Goal: Information Seeking & Learning: Learn about a topic

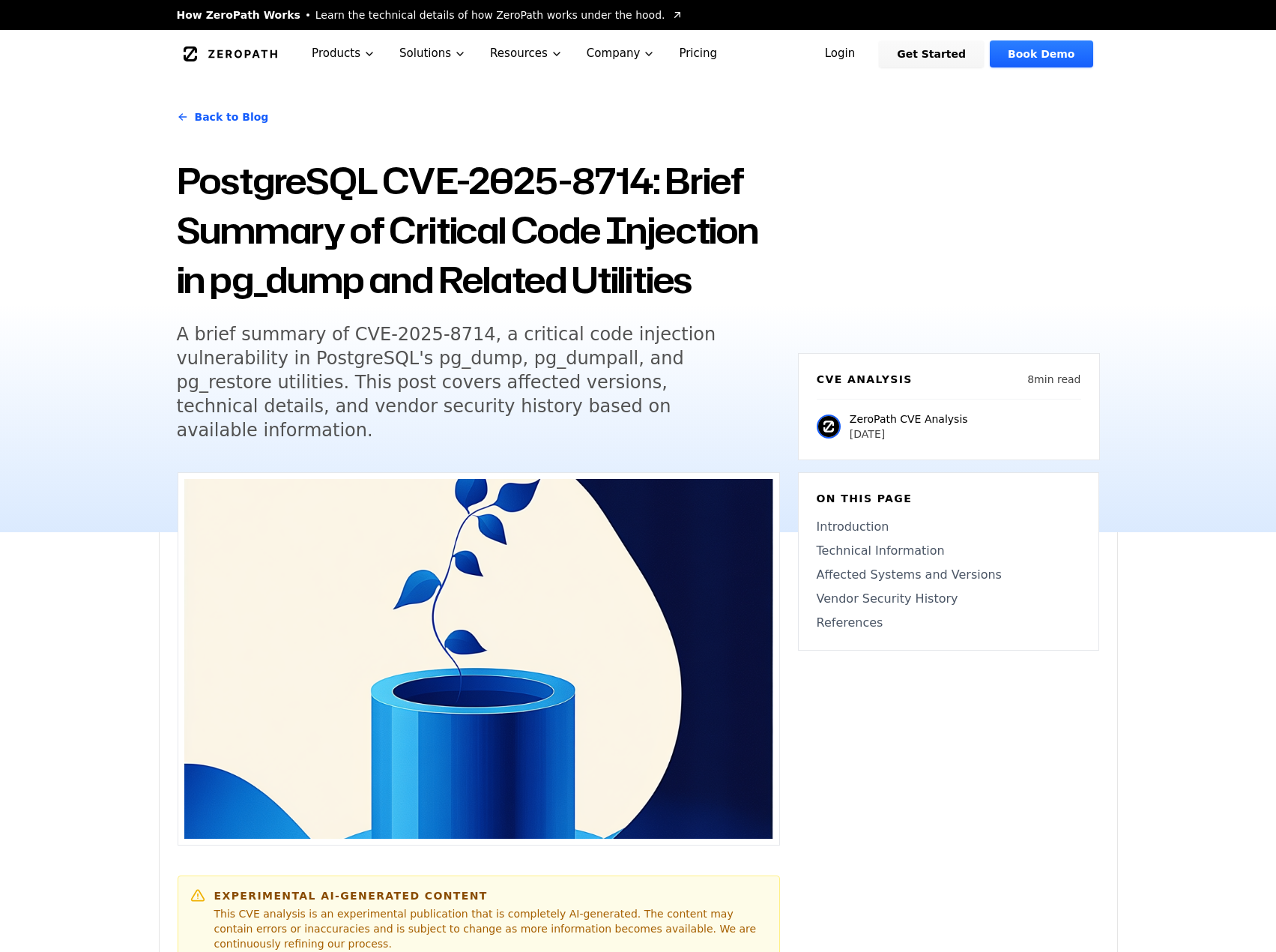
click at [562, 358] on h5 "A brief summary of CVE-2025-8714, a critical code injection vulnerability in Po…" at bounding box center [465, 382] width 576 height 120
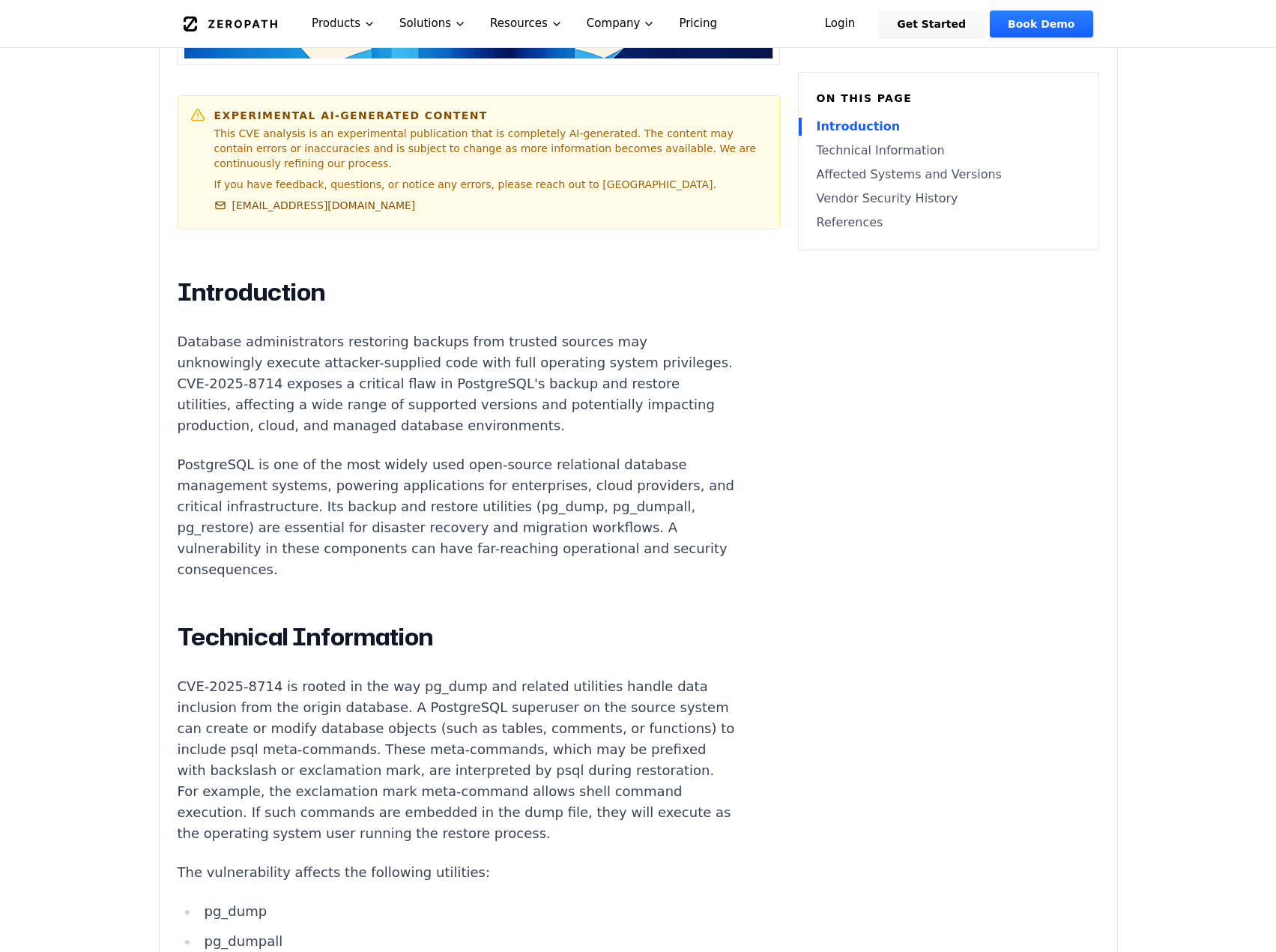
scroll to position [599, 0]
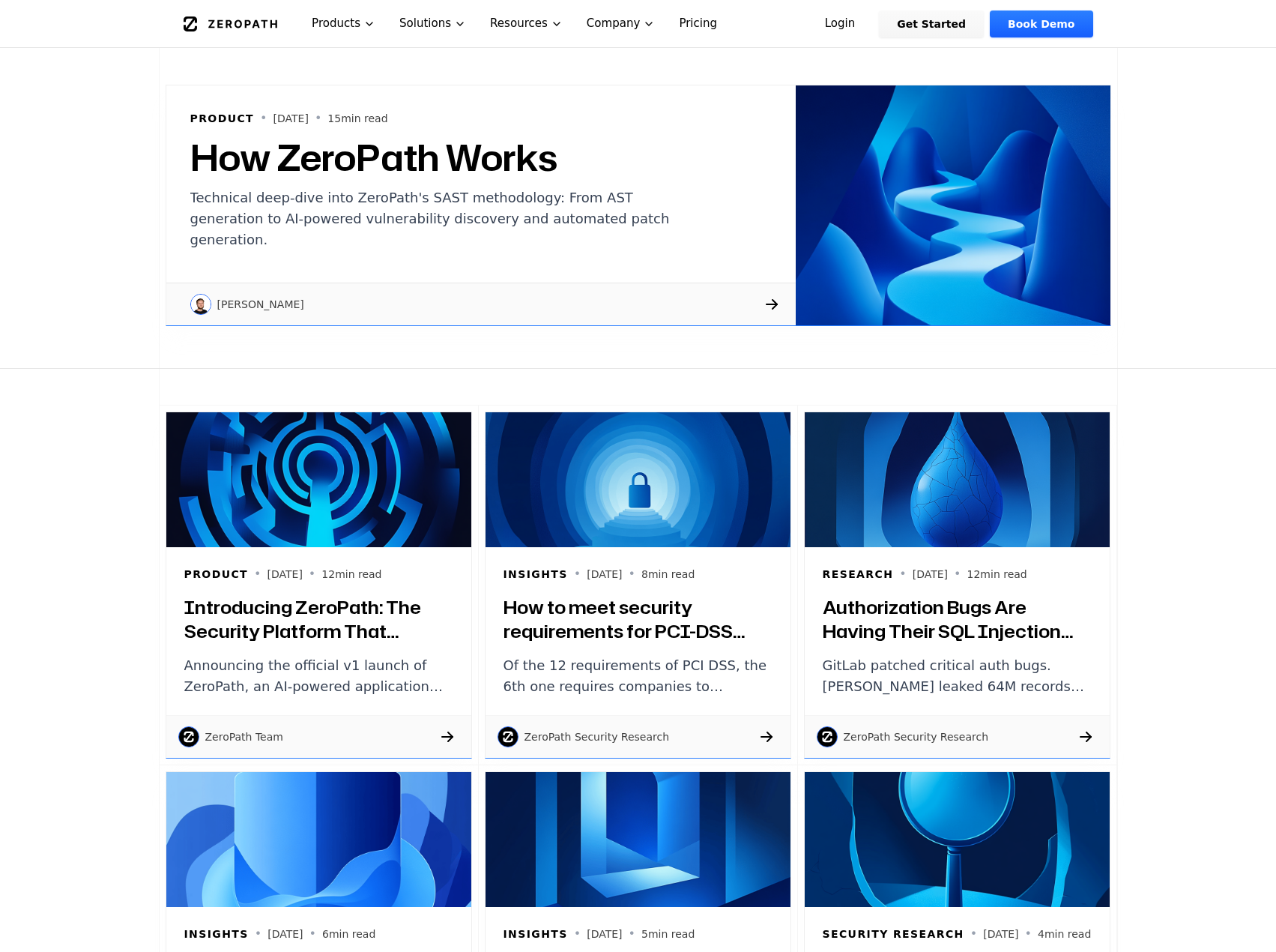
scroll to position [374, 0]
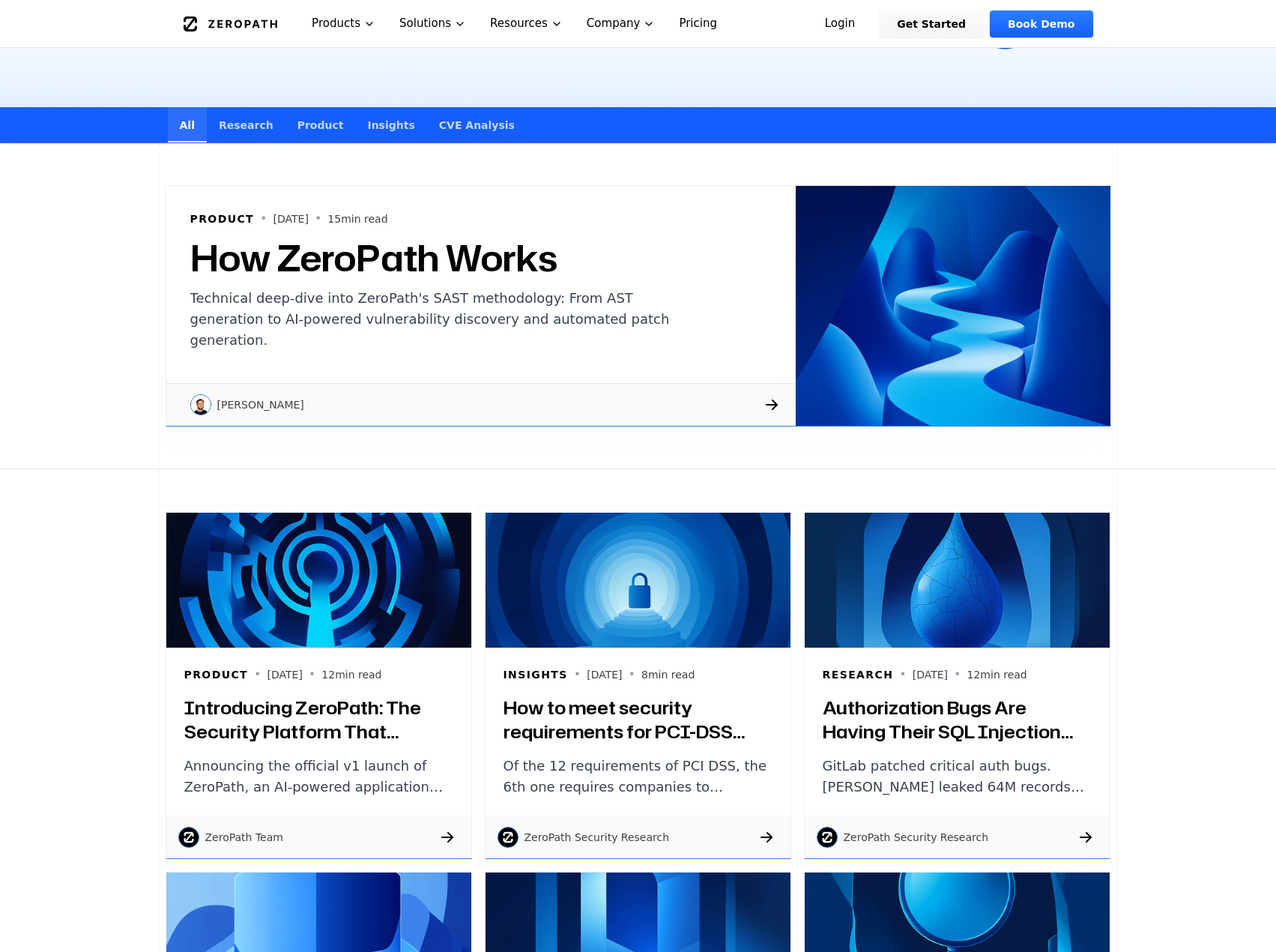
scroll to position [0, 0]
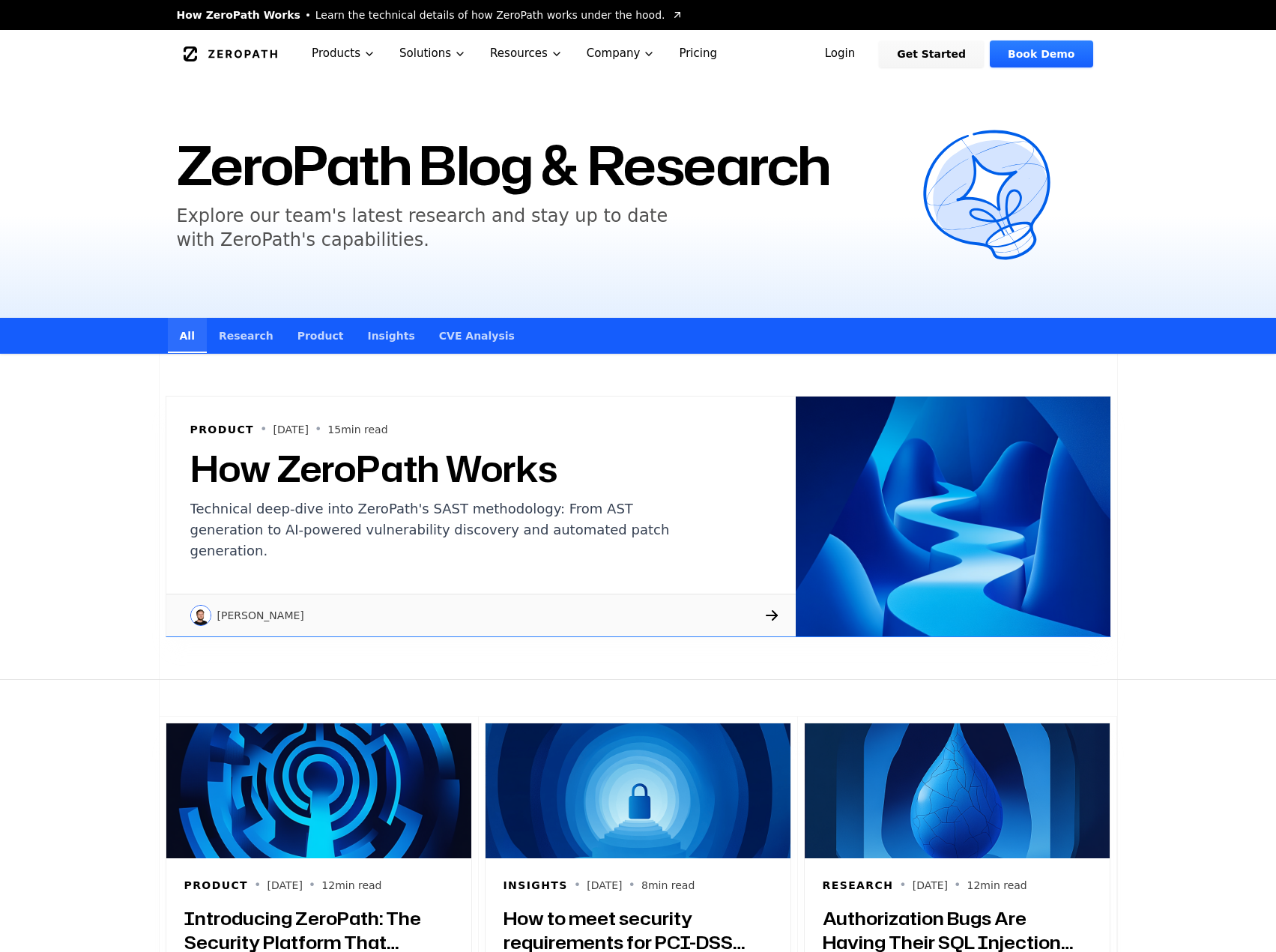
click at [201, 55] on icon "Global" at bounding box center [231, 54] width 94 height 15
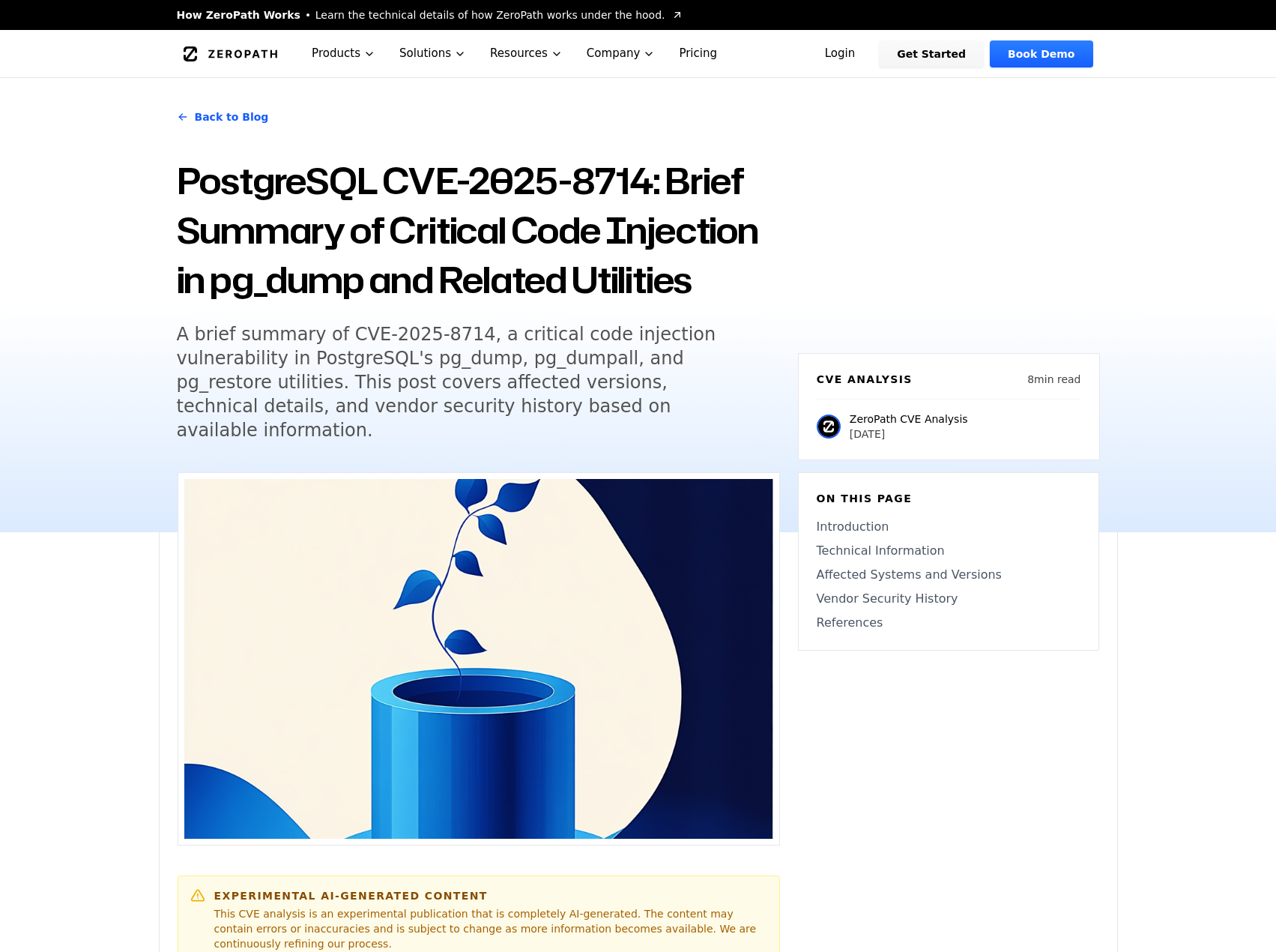
scroll to position [599, 0]
